Goal: Task Accomplishment & Management: Use online tool/utility

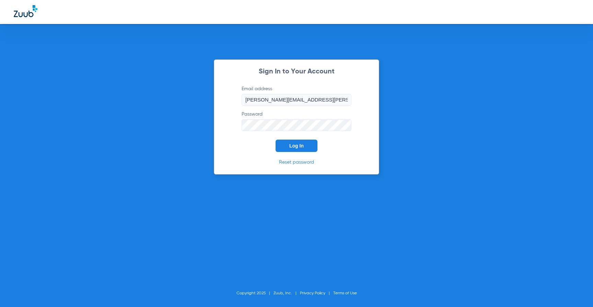
click at [291, 146] on span "Log In" at bounding box center [296, 145] width 14 height 5
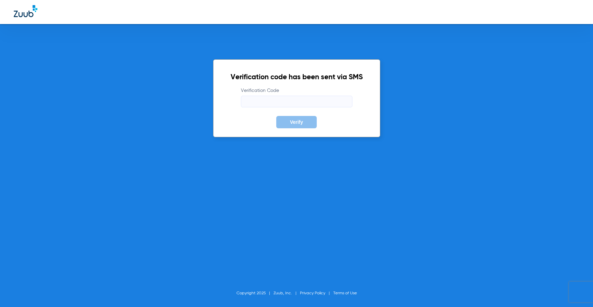
click at [283, 104] on input "Verification Code" at bounding box center [296, 102] width 111 height 12
type input "599693"
click at [276, 116] on button "Verify" at bounding box center [296, 122] width 40 height 12
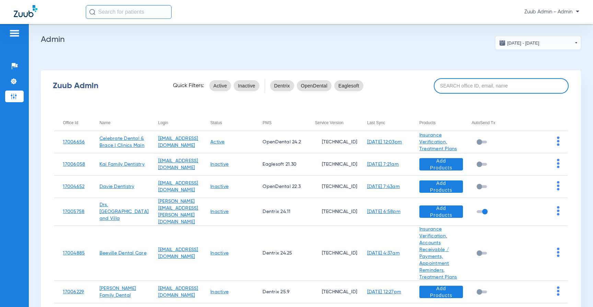
click at [451, 84] on input at bounding box center [501, 85] width 135 height 15
paste input "17006802"
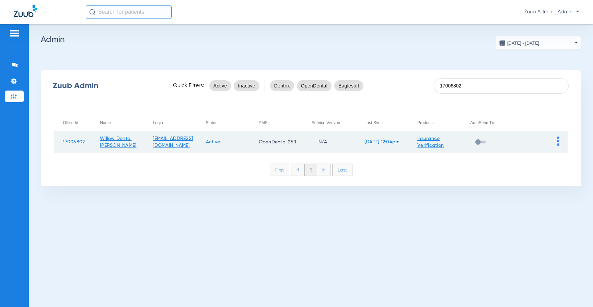
type input "17006802"
click at [557, 139] on img at bounding box center [558, 141] width 2 height 9
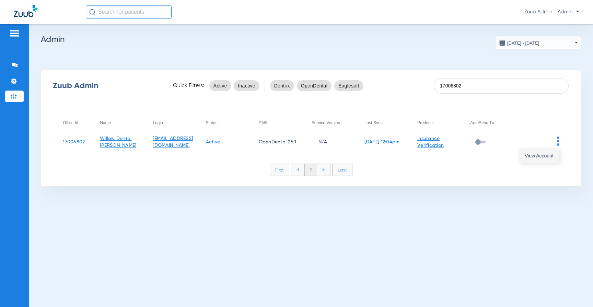
click at [554, 156] on button "View Account" at bounding box center [539, 156] width 40 height 14
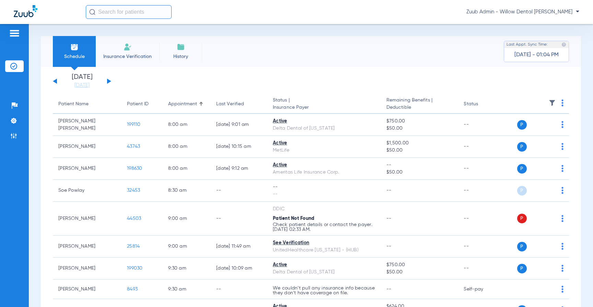
click at [121, 17] on input "text" at bounding box center [129, 12] width 86 height 14
paste input "10948"
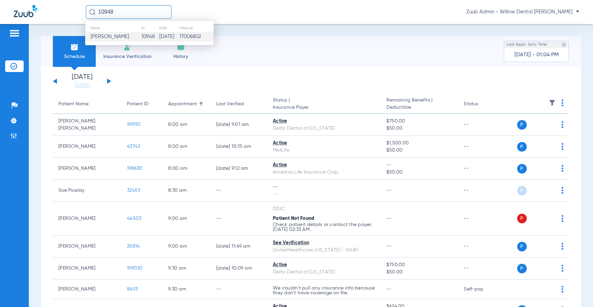
type input "10948"
click at [159, 38] on td "[DATE]" at bounding box center [169, 37] width 20 height 10
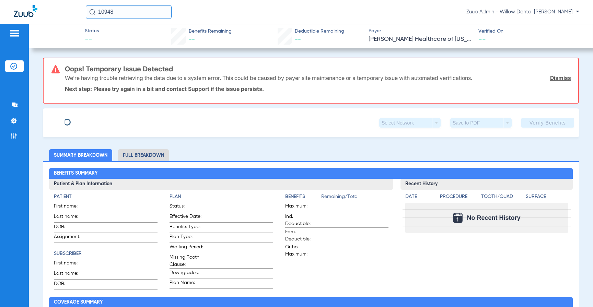
type input "JASMINE"
type input "[PERSON_NAME]"
type input "[DATE]"
type input "06608535201"
type input "[US_STATE] MEDICAID"
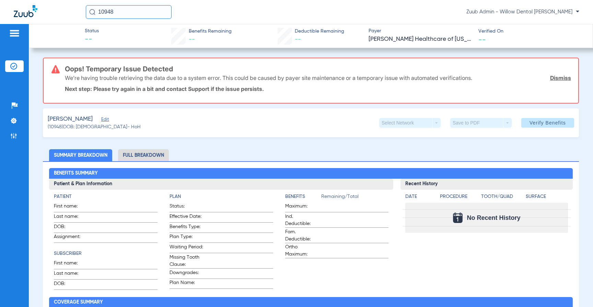
click at [119, 118] on div "[PERSON_NAME] Edit" at bounding box center [94, 119] width 93 height 9
click at [107, 118] on span "Edit" at bounding box center [104, 120] width 6 height 7
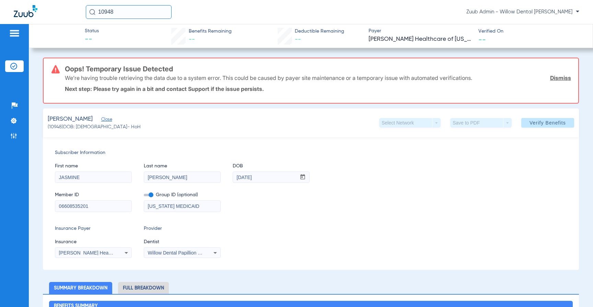
click at [100, 249] on div "[PERSON_NAME] Healthcare Of [US_STATE] - (Hub)" at bounding box center [93, 253] width 76 height 8
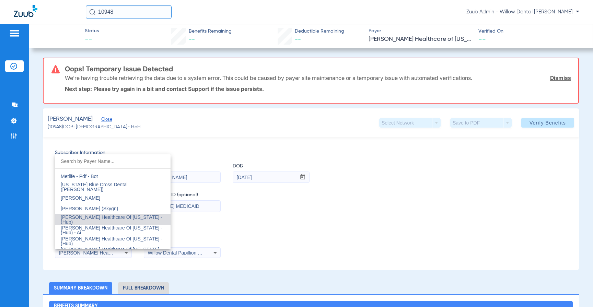
scroll to position [2733, 0]
click at [117, 231] on span "[PERSON_NAME] Healthcare Of [US_STATE] - (Hub) - Ai" at bounding box center [112, 229] width 102 height 10
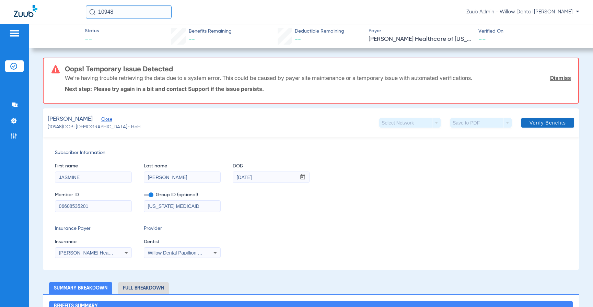
click at [542, 124] on span "Verify Benefits" at bounding box center [547, 122] width 36 height 5
